Goal: Task Accomplishment & Management: Use online tool/utility

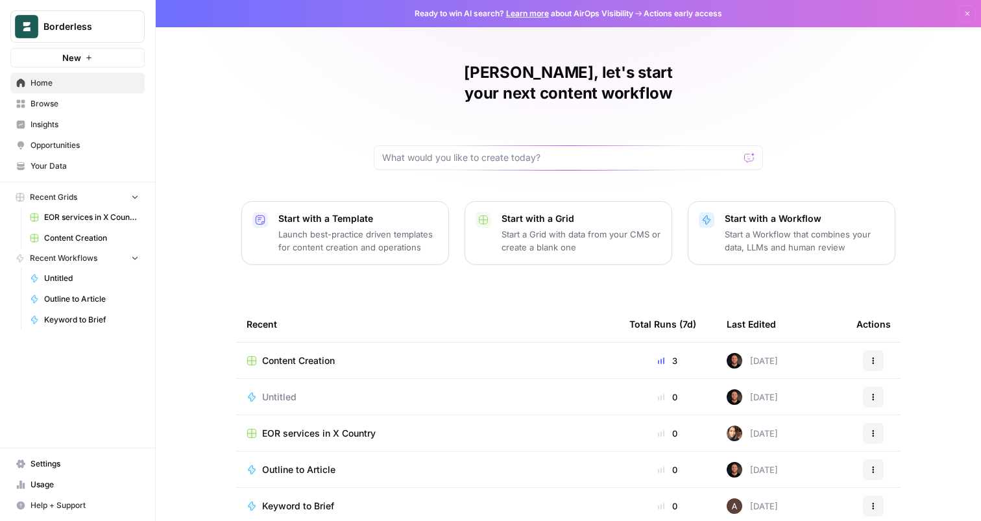
click at [79, 108] on span "Browse" at bounding box center [84, 104] width 108 height 12
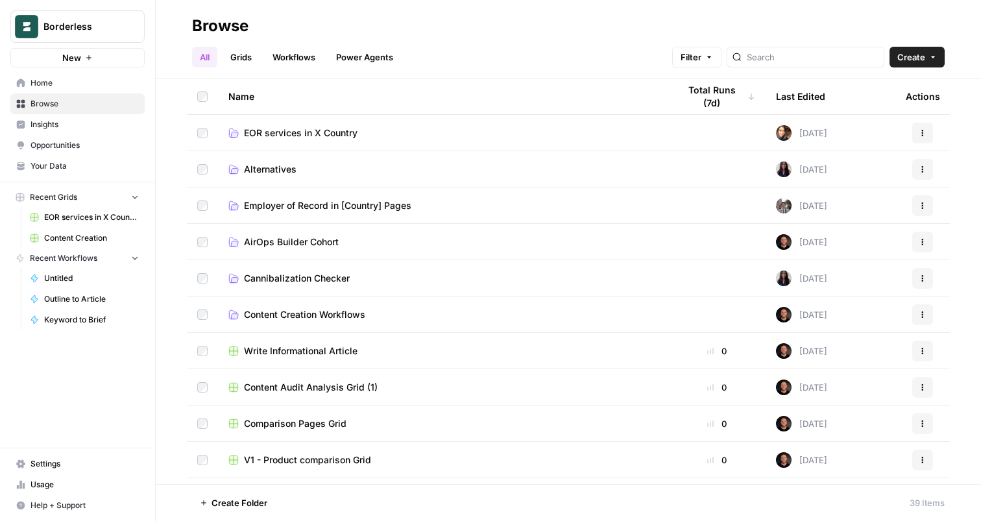
click at [314, 137] on span "EOR services in X Country" at bounding box center [301, 133] width 114 height 13
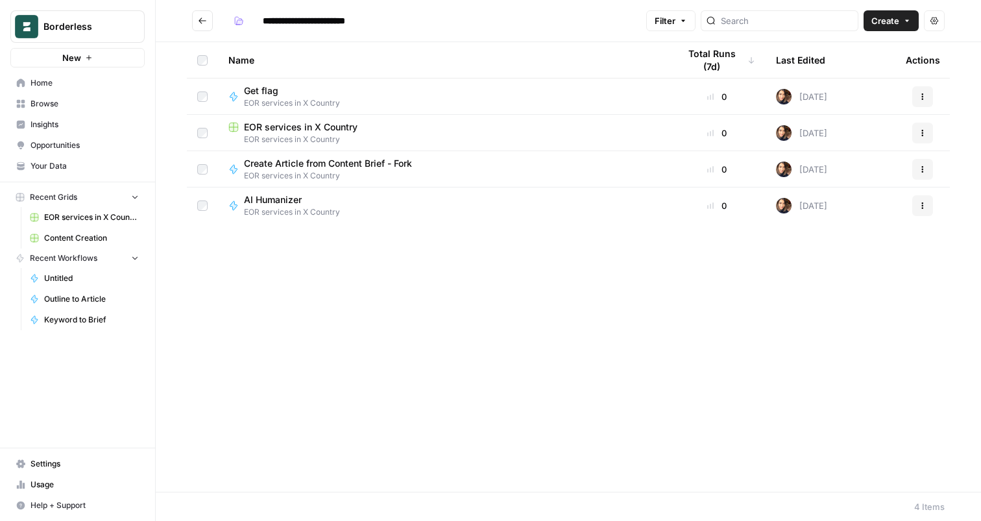
click at [297, 128] on span "EOR services in X Country" at bounding box center [301, 127] width 114 height 13
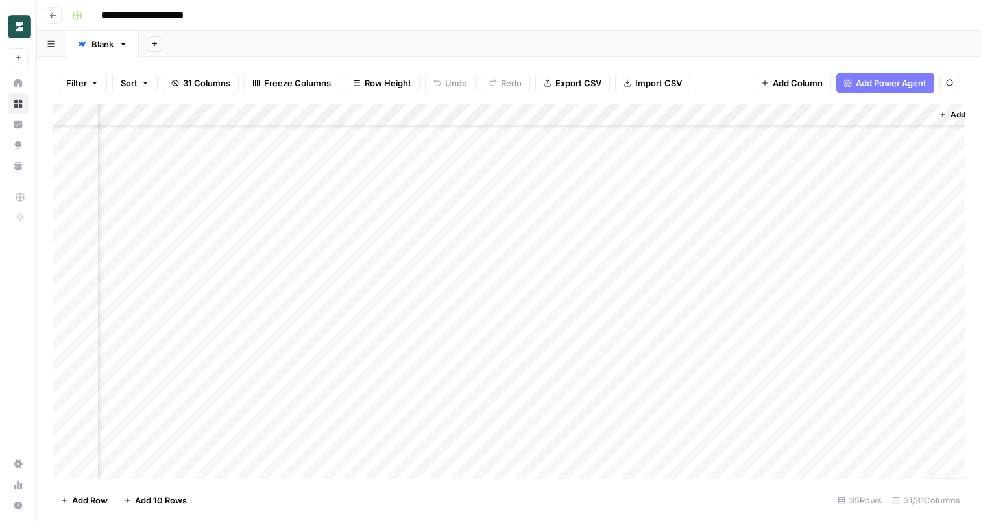
scroll to position [315, 2930]
drag, startPoint x: 686, startPoint y: 348, endPoint x: 657, endPoint y: 347, distance: 29.2
click at [657, 347] on div "Add Column" at bounding box center [509, 291] width 913 height 375
click at [603, 246] on div "Add Column" at bounding box center [509, 291] width 913 height 375
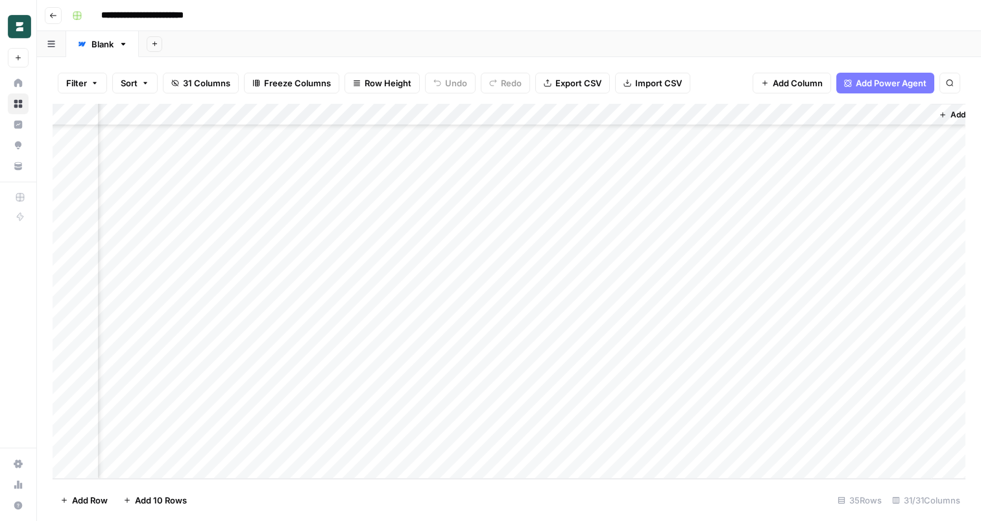
click at [481, 257] on div "Add Column" at bounding box center [509, 291] width 913 height 375
click at [509, 244] on div "Add Column" at bounding box center [509, 291] width 913 height 375
click at [350, 244] on div "Add Column" at bounding box center [509, 291] width 913 height 375
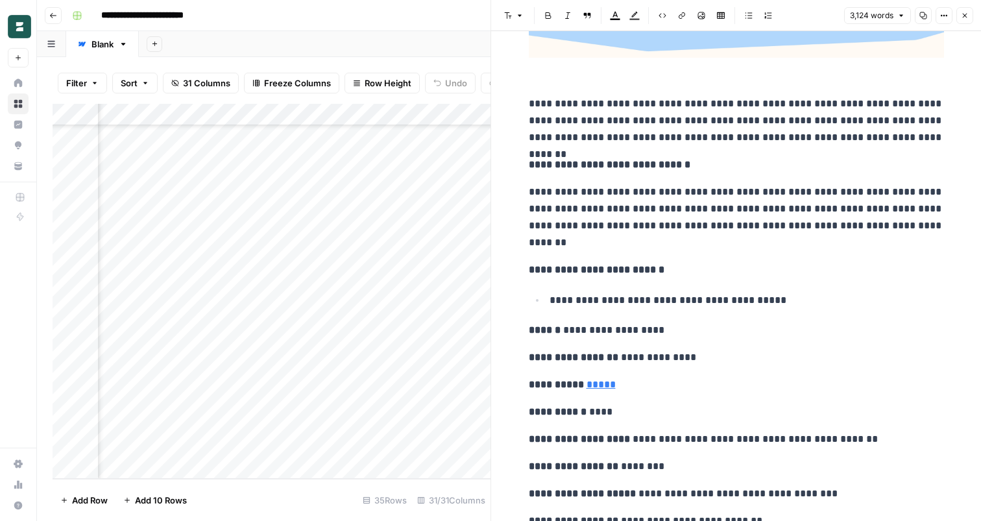
scroll to position [6553, 0]
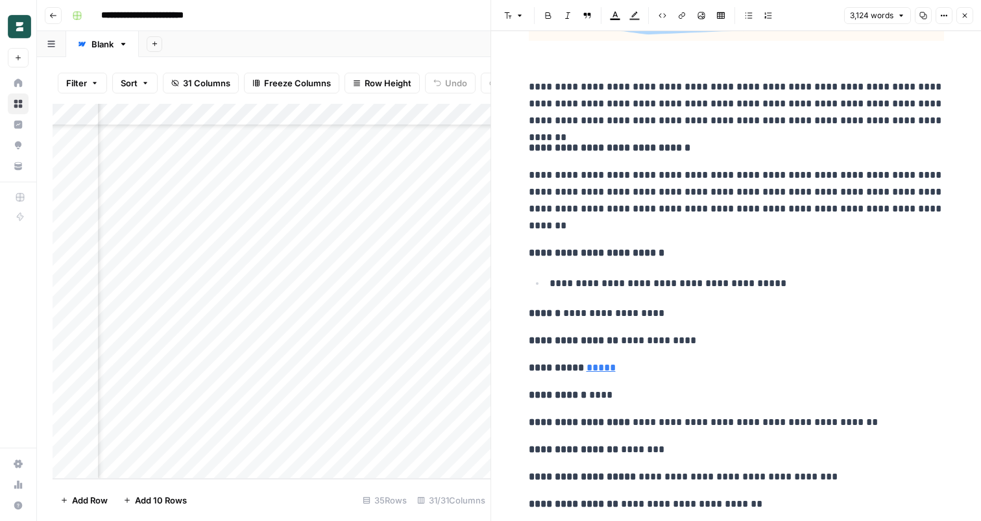
click at [964, 20] on button "Close" at bounding box center [964, 15] width 17 height 17
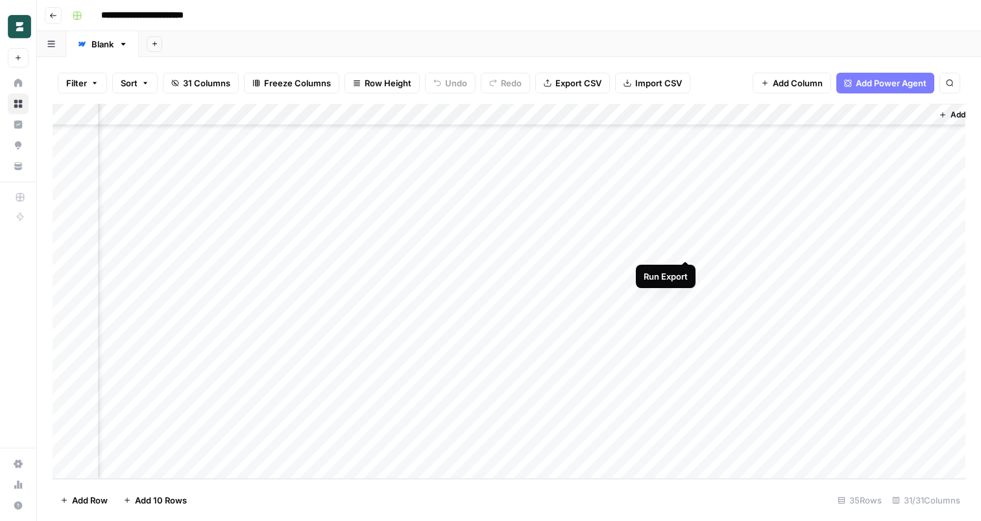
click at [683, 247] on div "Add Column" at bounding box center [509, 291] width 913 height 375
click at [798, 226] on div "Add Column" at bounding box center [509, 291] width 913 height 375
type textarea "***"
click at [729, 221] on div "Add Column" at bounding box center [509, 291] width 913 height 375
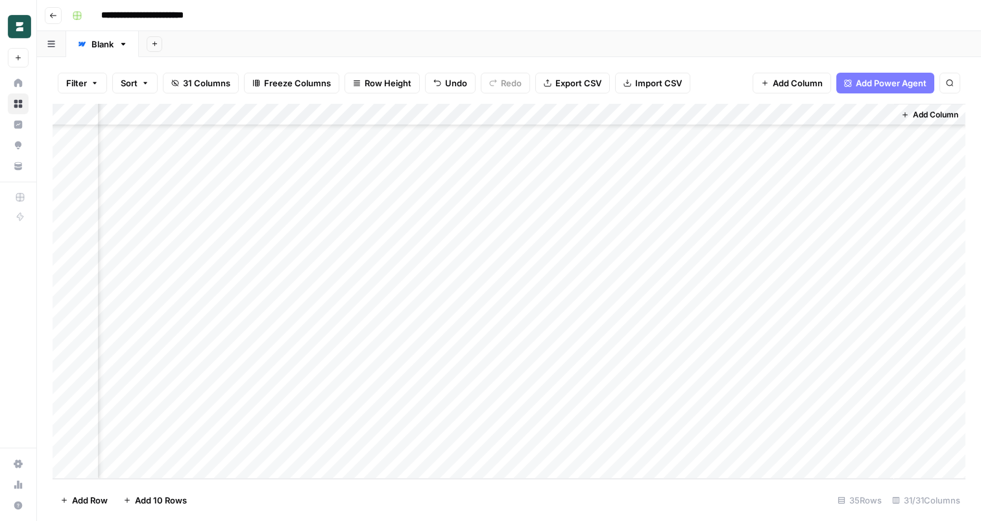
click at [722, 243] on div "Add Column" at bounding box center [509, 291] width 913 height 375
